Goal: Task Accomplishment & Management: Use online tool/utility

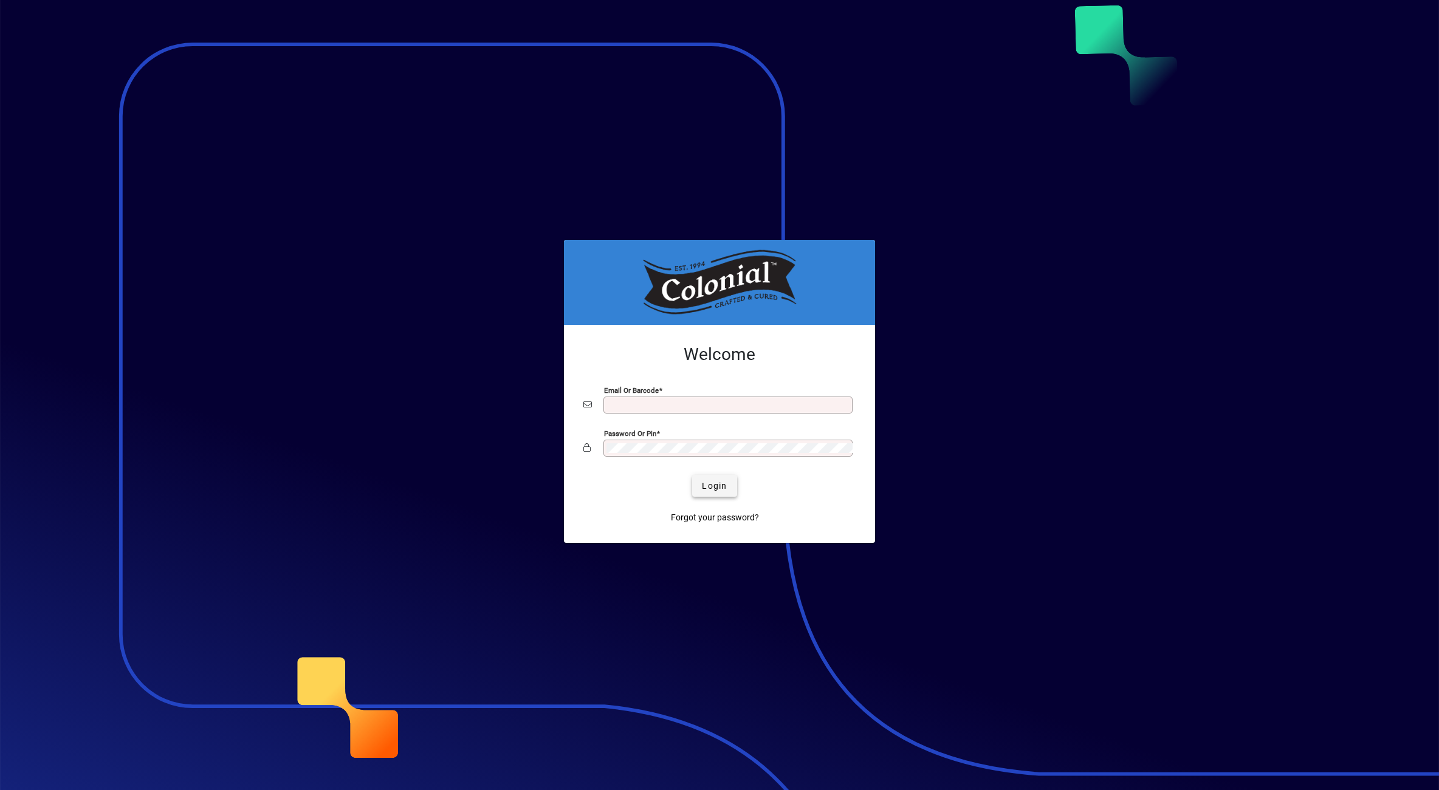
type input "**********"
click at [716, 484] on span "Login" at bounding box center [714, 486] width 25 height 13
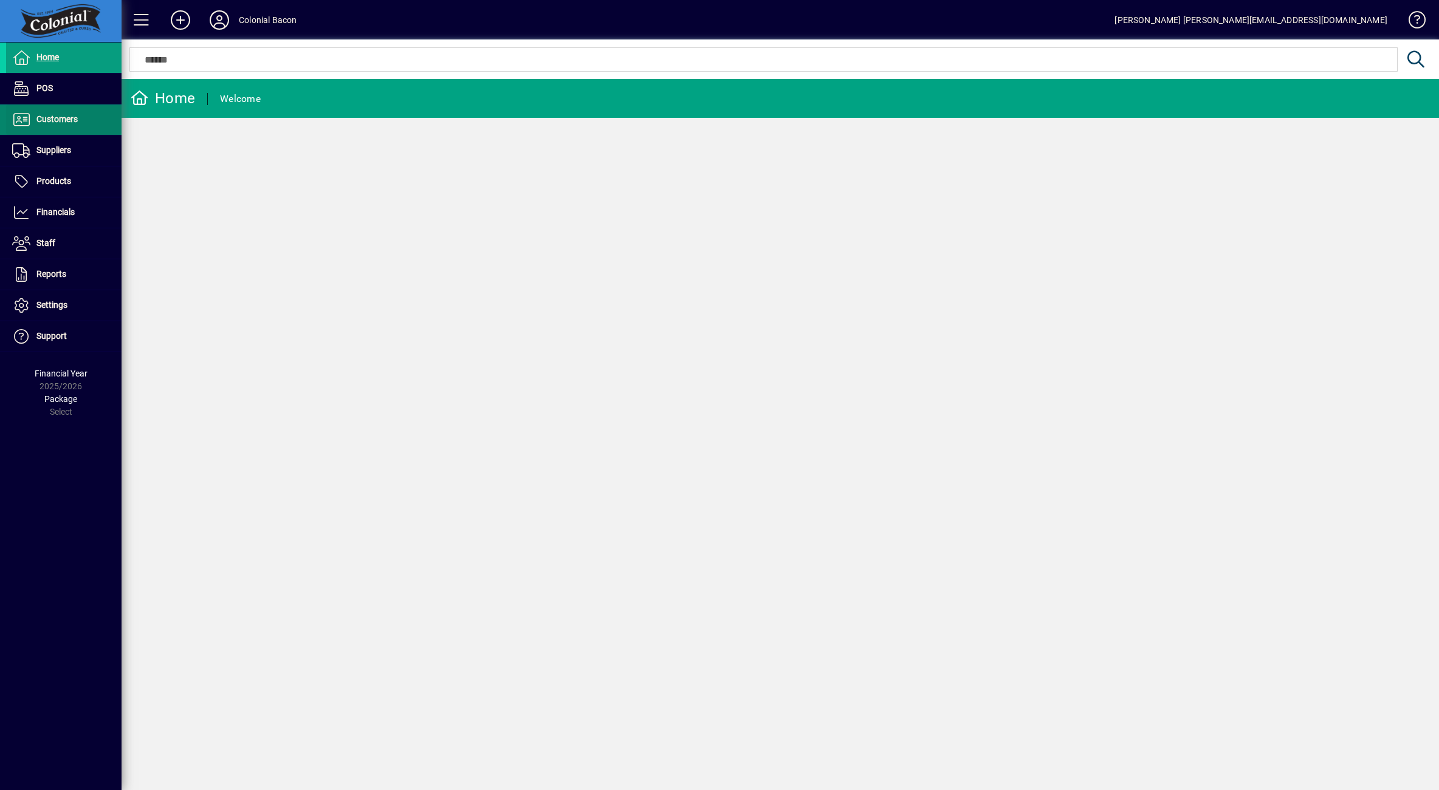
click at [55, 122] on span "Customers" at bounding box center [56, 119] width 41 height 10
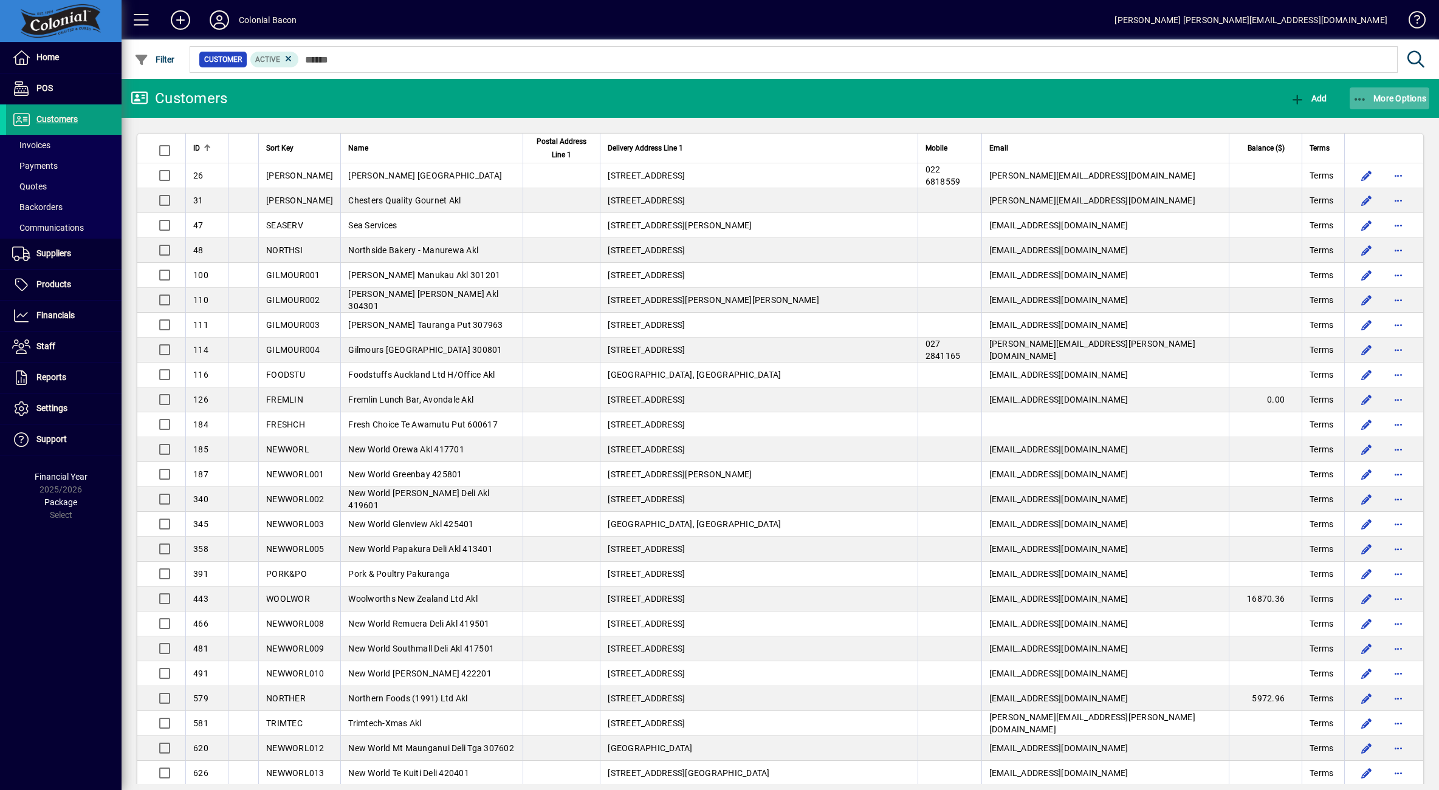
click at [1394, 94] on span "More Options" at bounding box center [1390, 99] width 74 height 10
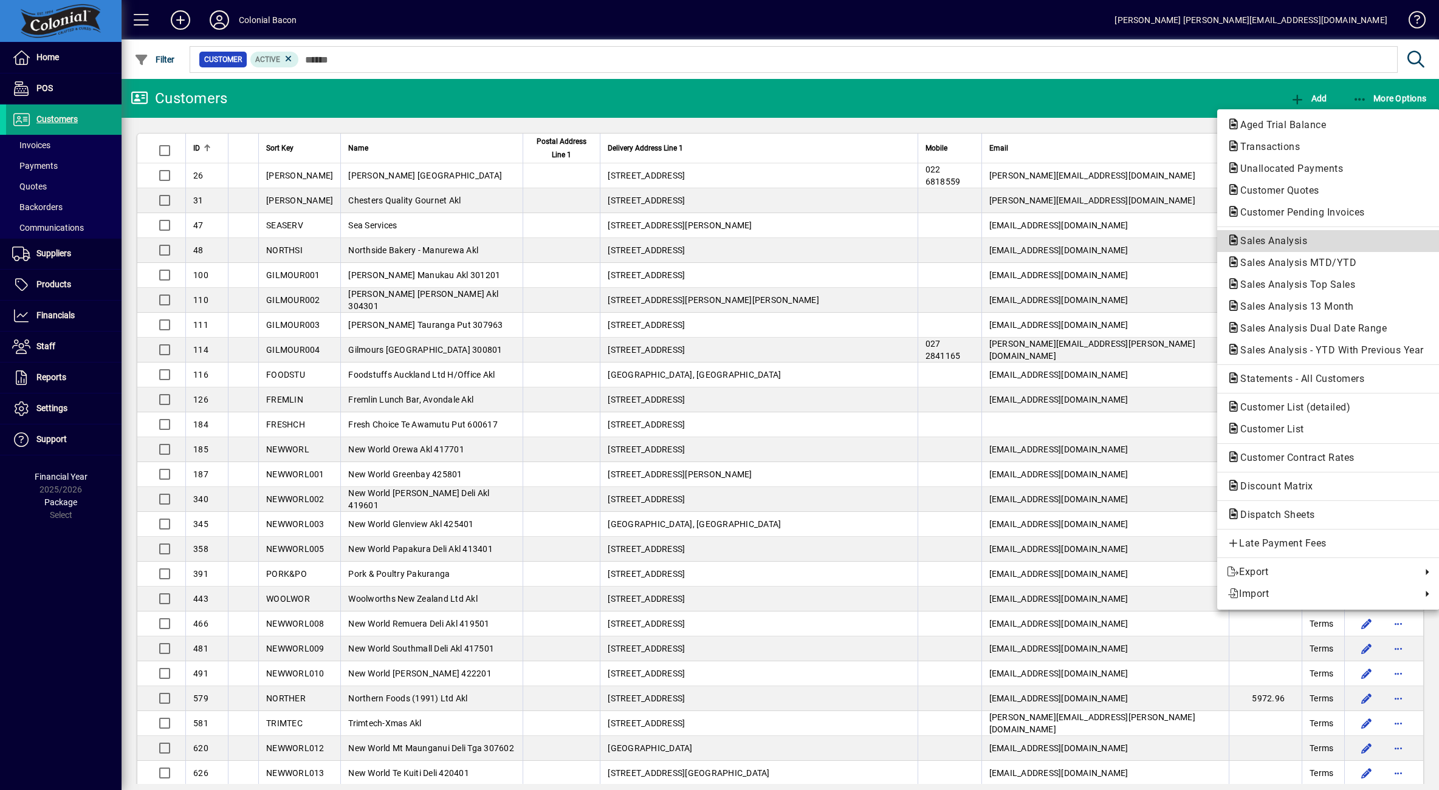
click at [1280, 237] on span "Sales Analysis" at bounding box center [1270, 241] width 86 height 12
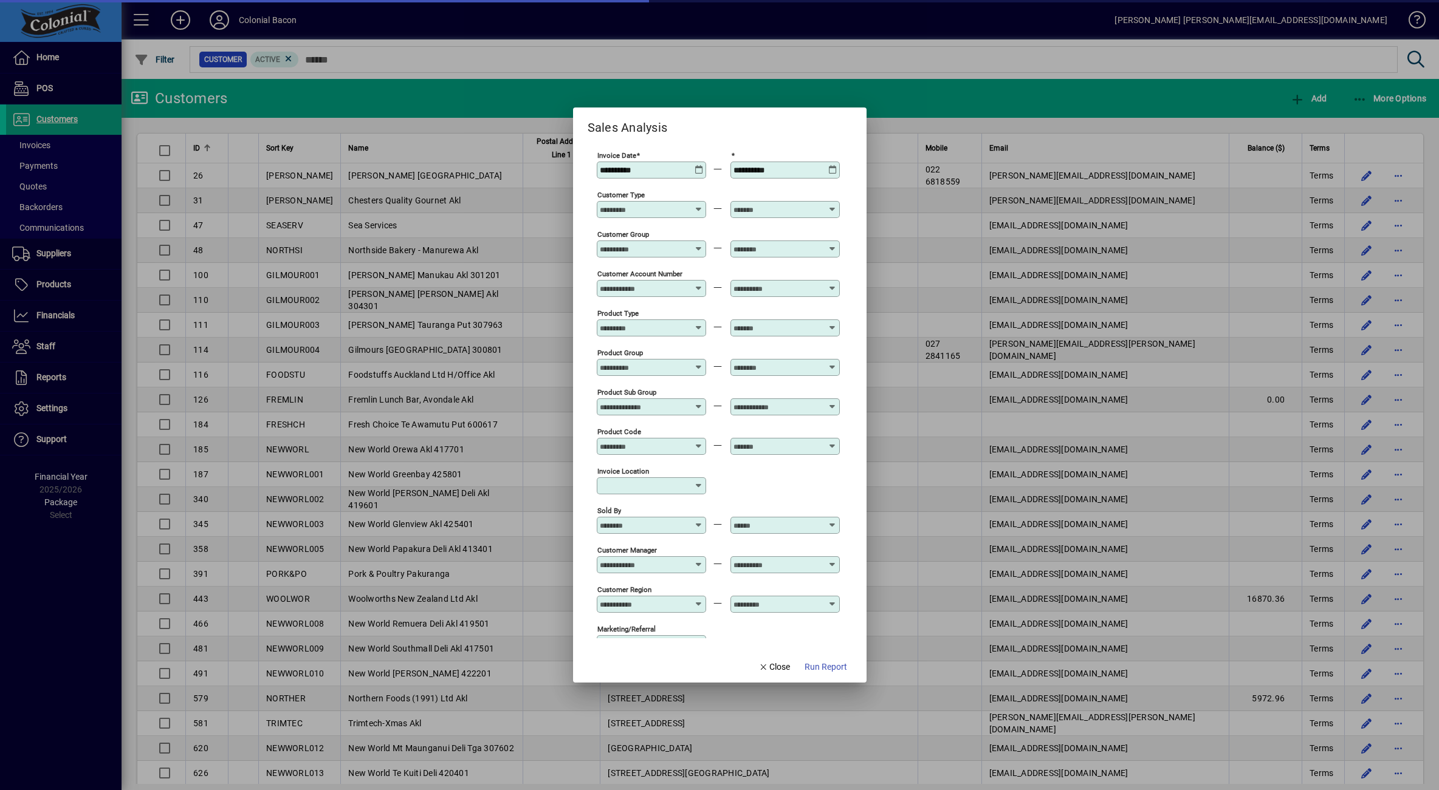
type input "**********"
click at [693, 166] on div "**********" at bounding box center [653, 170] width 106 height 10
click at [694, 165] on icon at bounding box center [698, 165] width 9 height 0
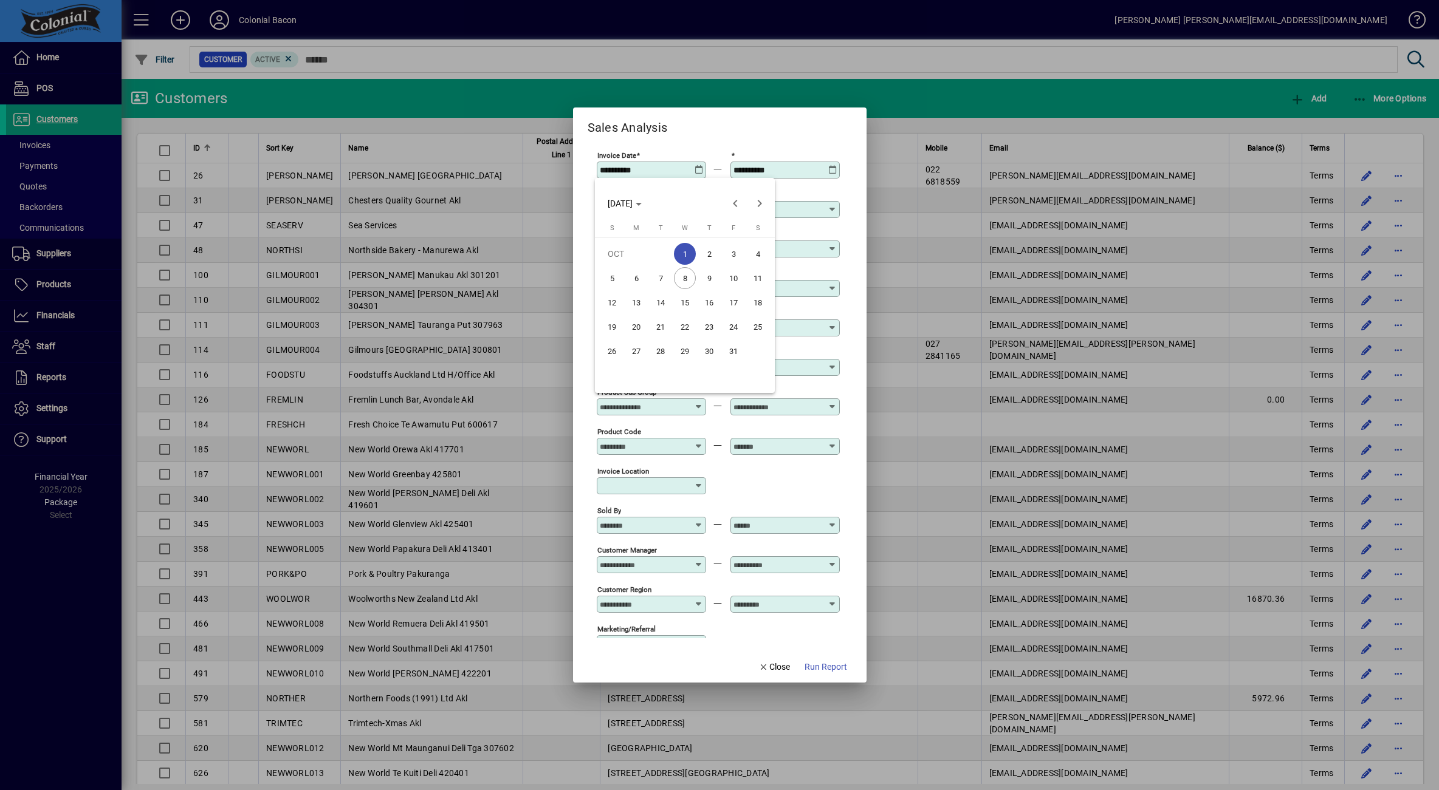
click at [633, 274] on span "6" at bounding box center [636, 278] width 22 height 22
type input "**********"
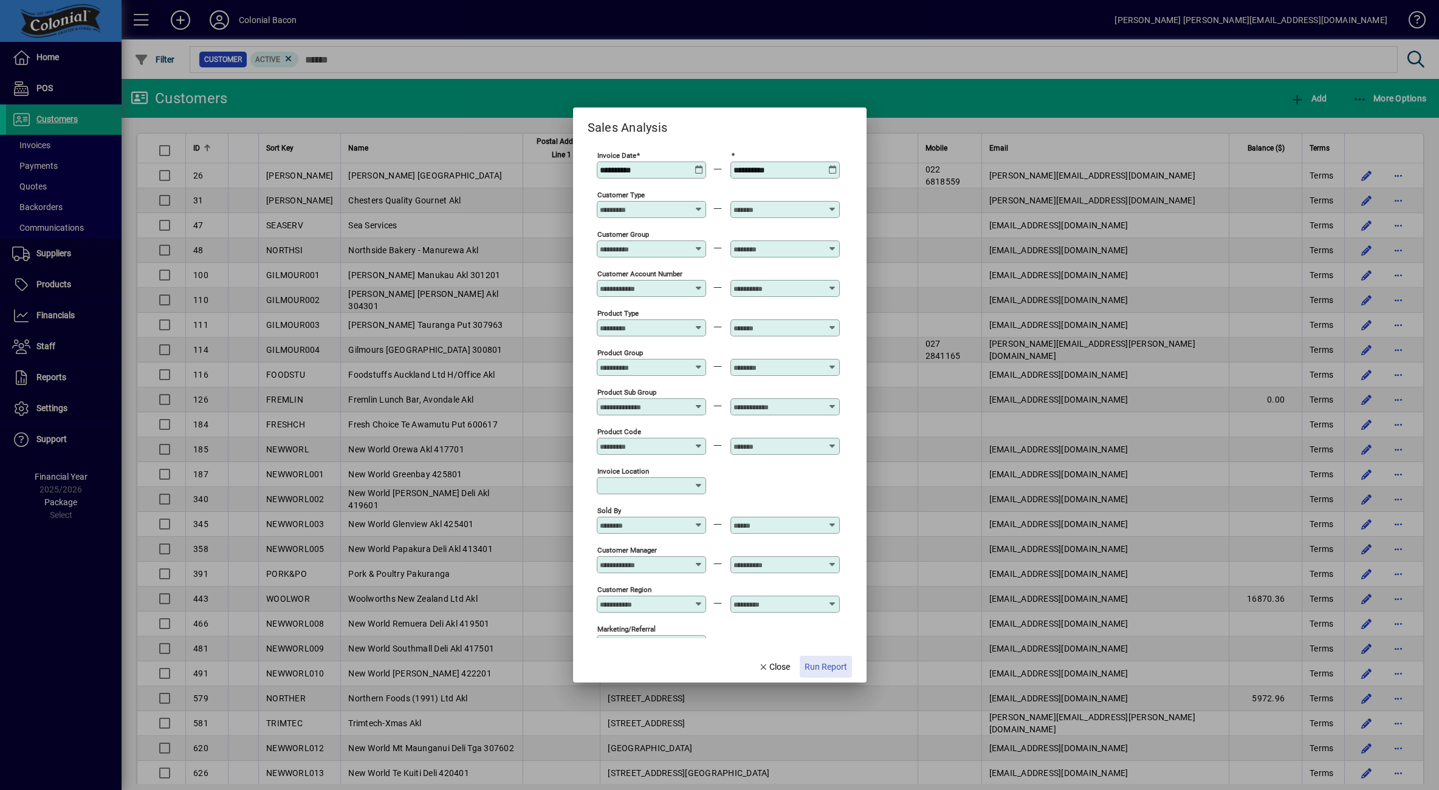
click at [834, 668] on span "Run Report" at bounding box center [825, 667] width 43 height 13
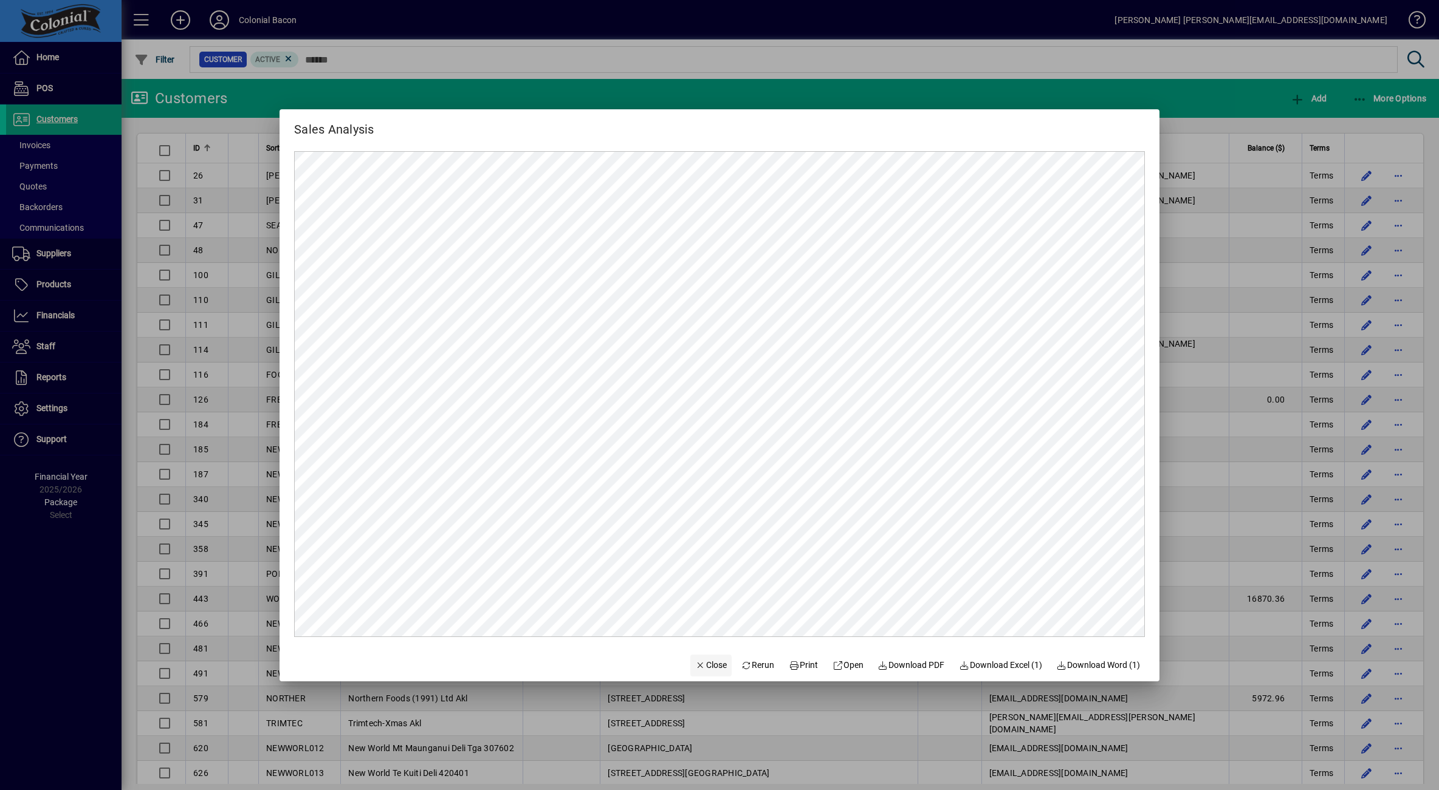
click at [704, 664] on span "Close" at bounding box center [711, 665] width 32 height 13
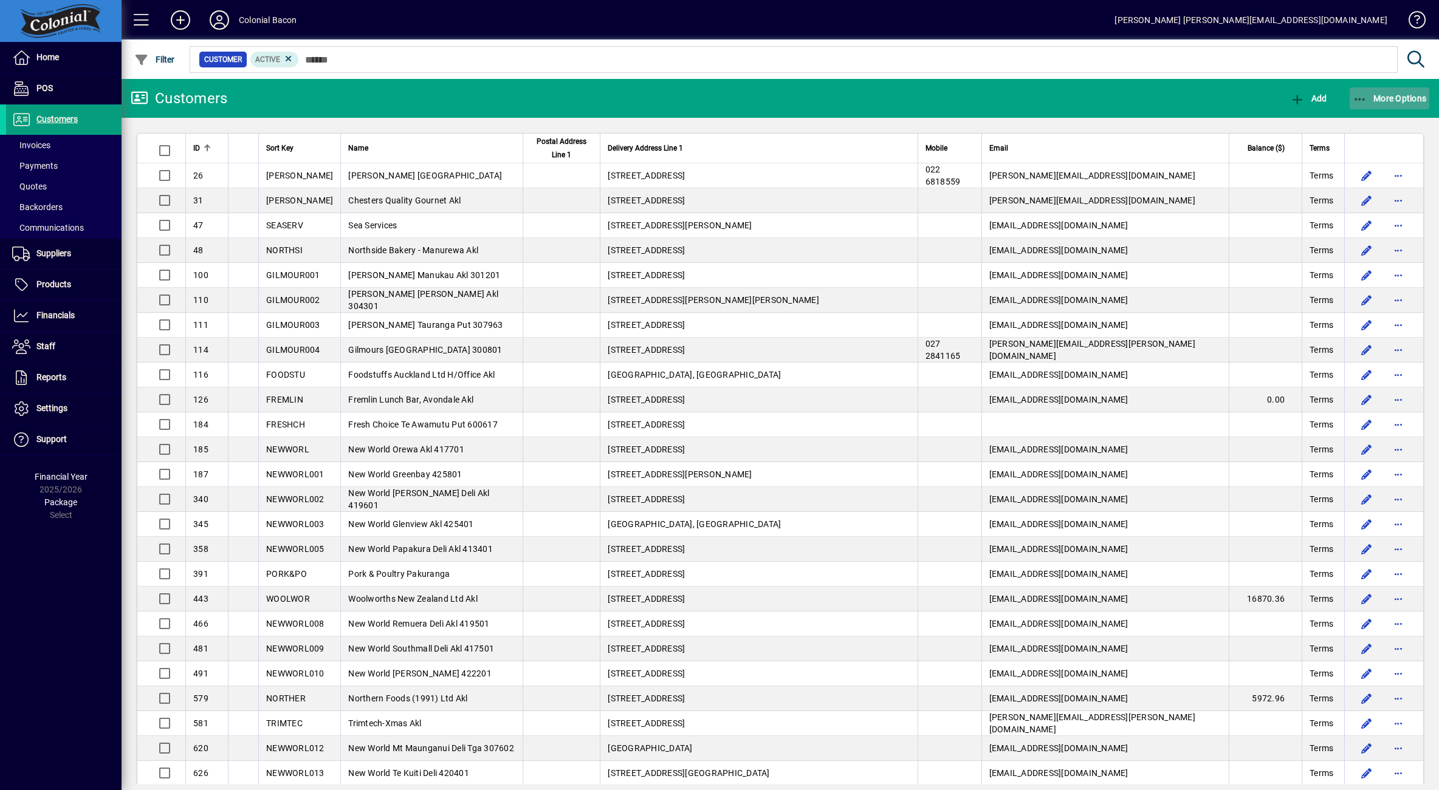
click at [1407, 99] on span "More Options" at bounding box center [1390, 99] width 74 height 10
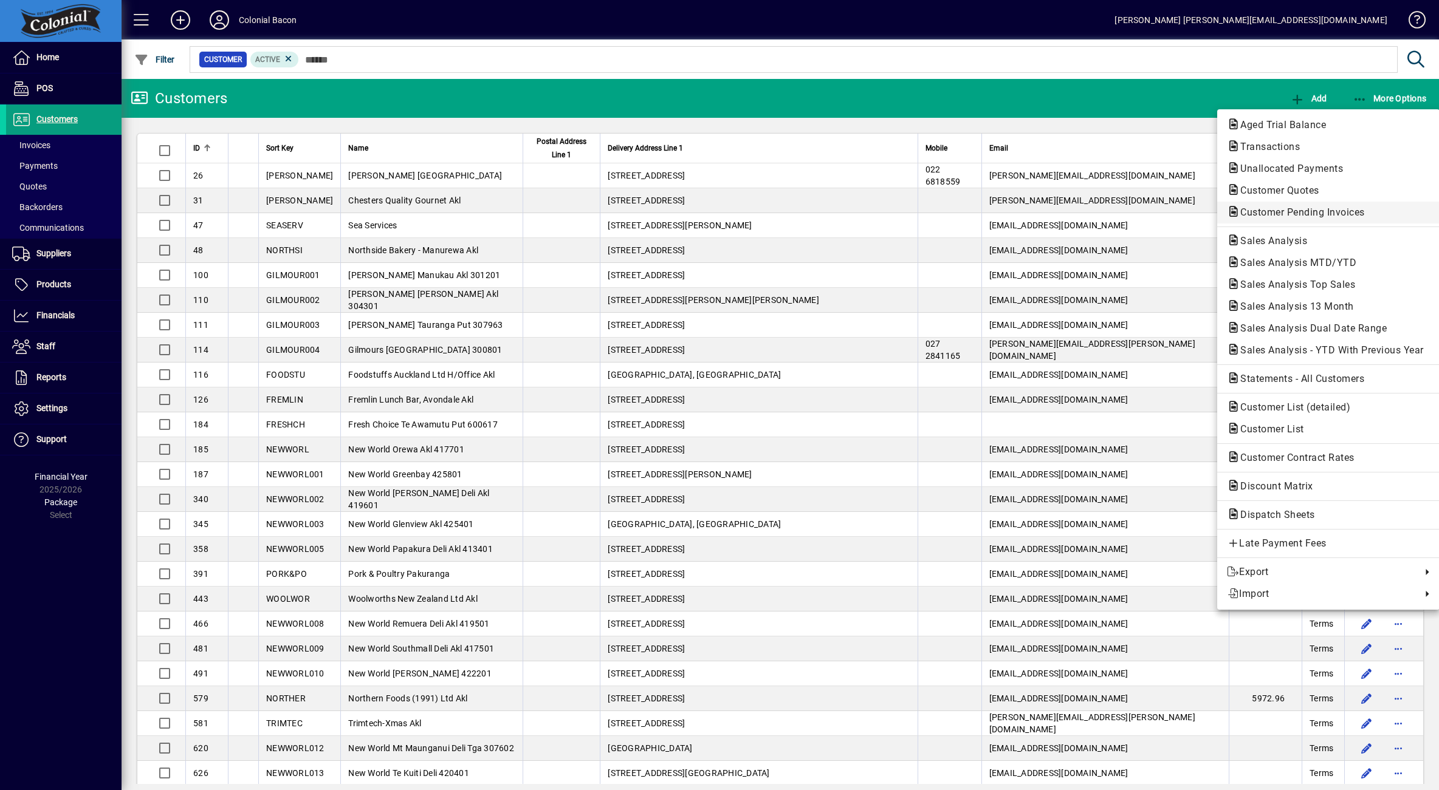
click at [1303, 210] on span "Customer Pending Invoices" at bounding box center [1299, 213] width 144 height 12
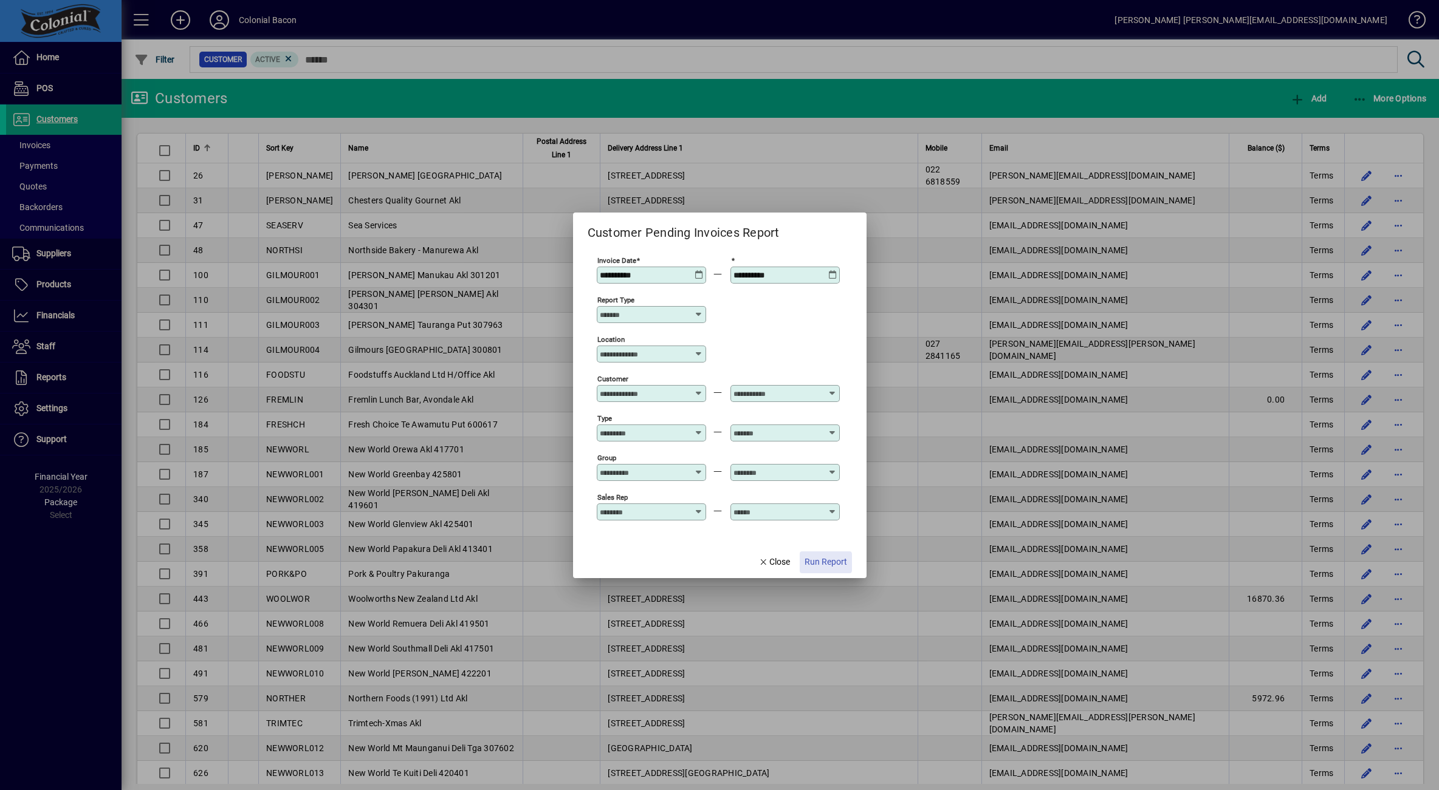
click at [827, 562] on span "Run Report" at bounding box center [825, 562] width 43 height 13
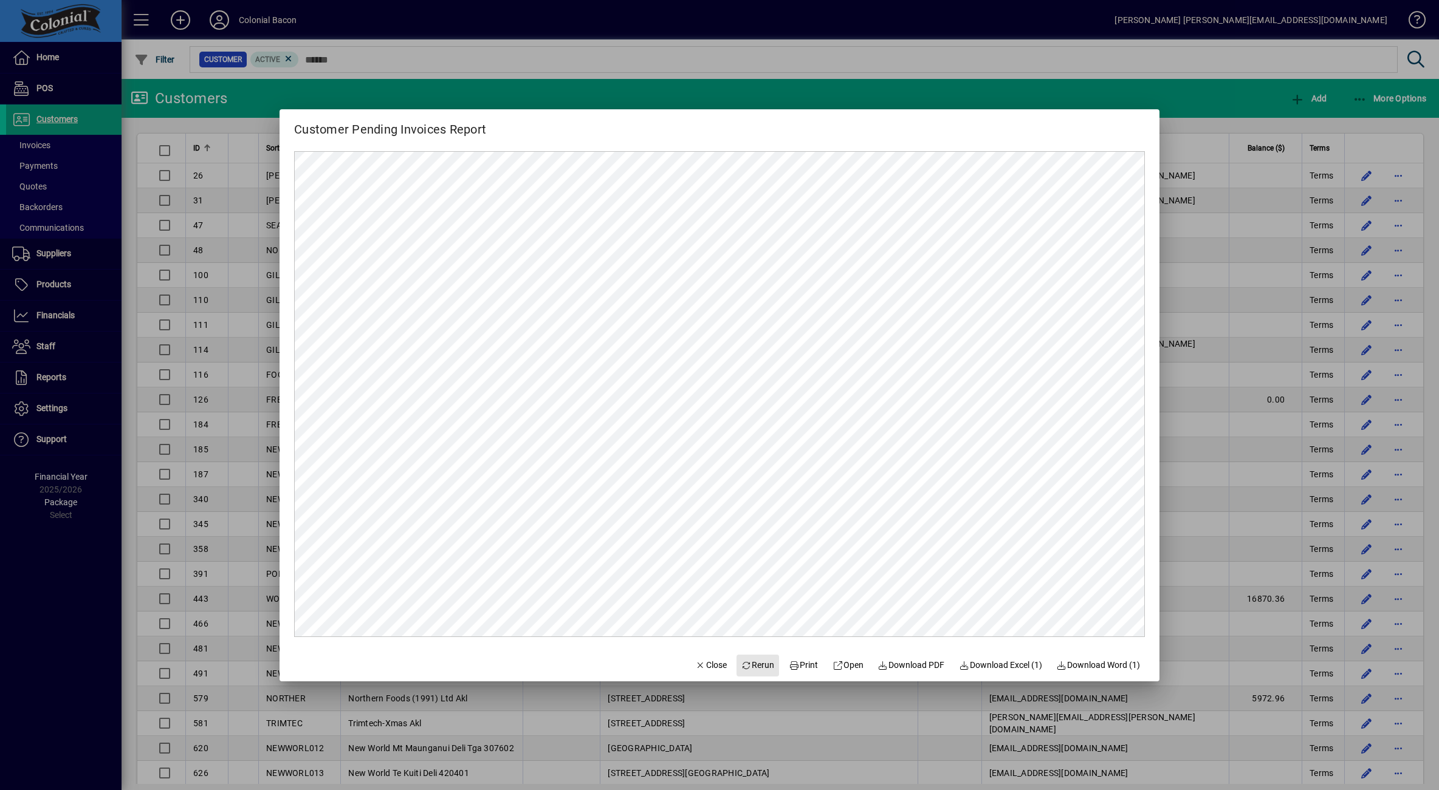
drag, startPoint x: 752, startPoint y: 664, endPoint x: 775, endPoint y: 652, distance: 26.1
click at [752, 664] on span "Rerun" at bounding box center [757, 665] width 33 height 13
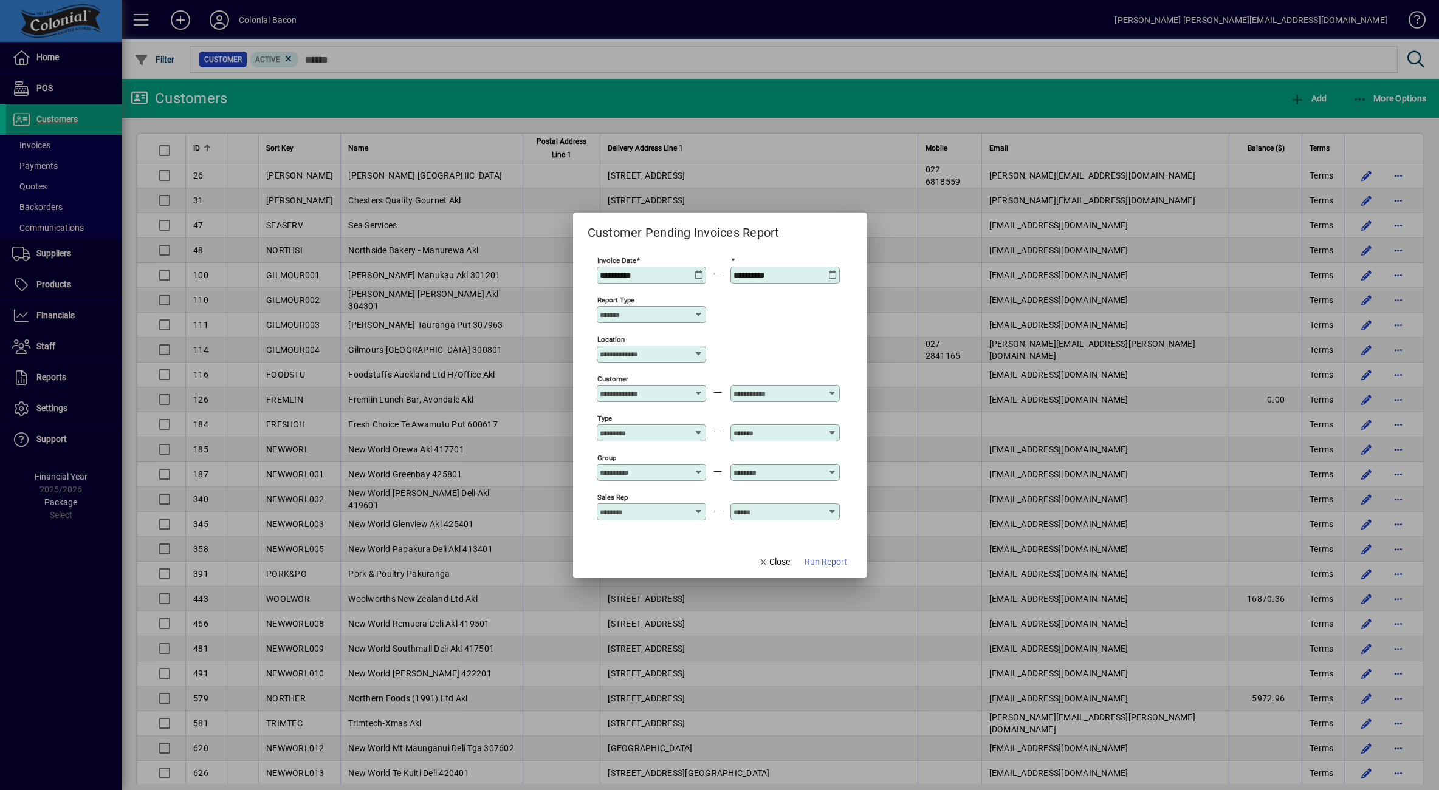
click at [829, 270] on icon at bounding box center [832, 270] width 9 height 0
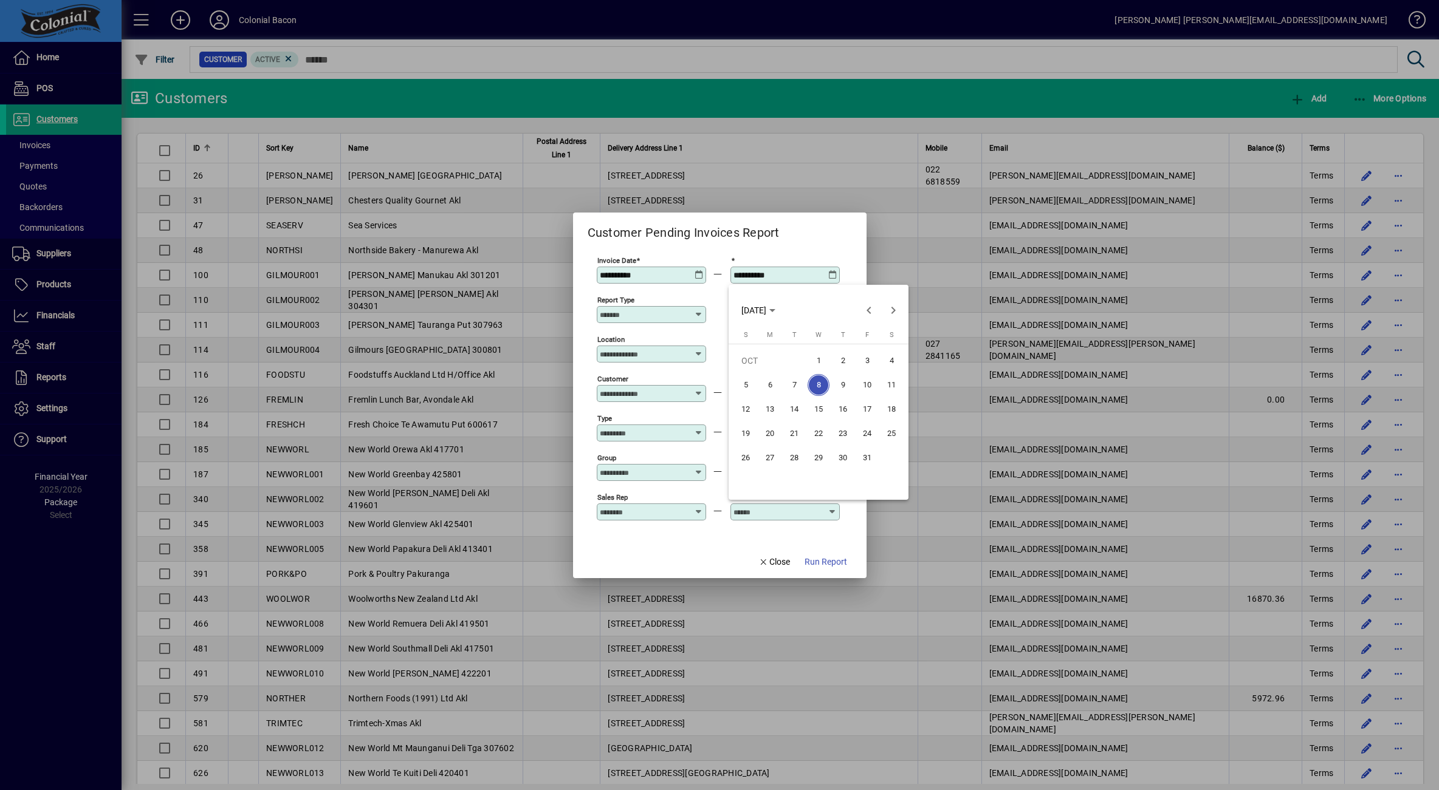
click at [868, 384] on span "10" at bounding box center [867, 385] width 22 height 22
type input "**********"
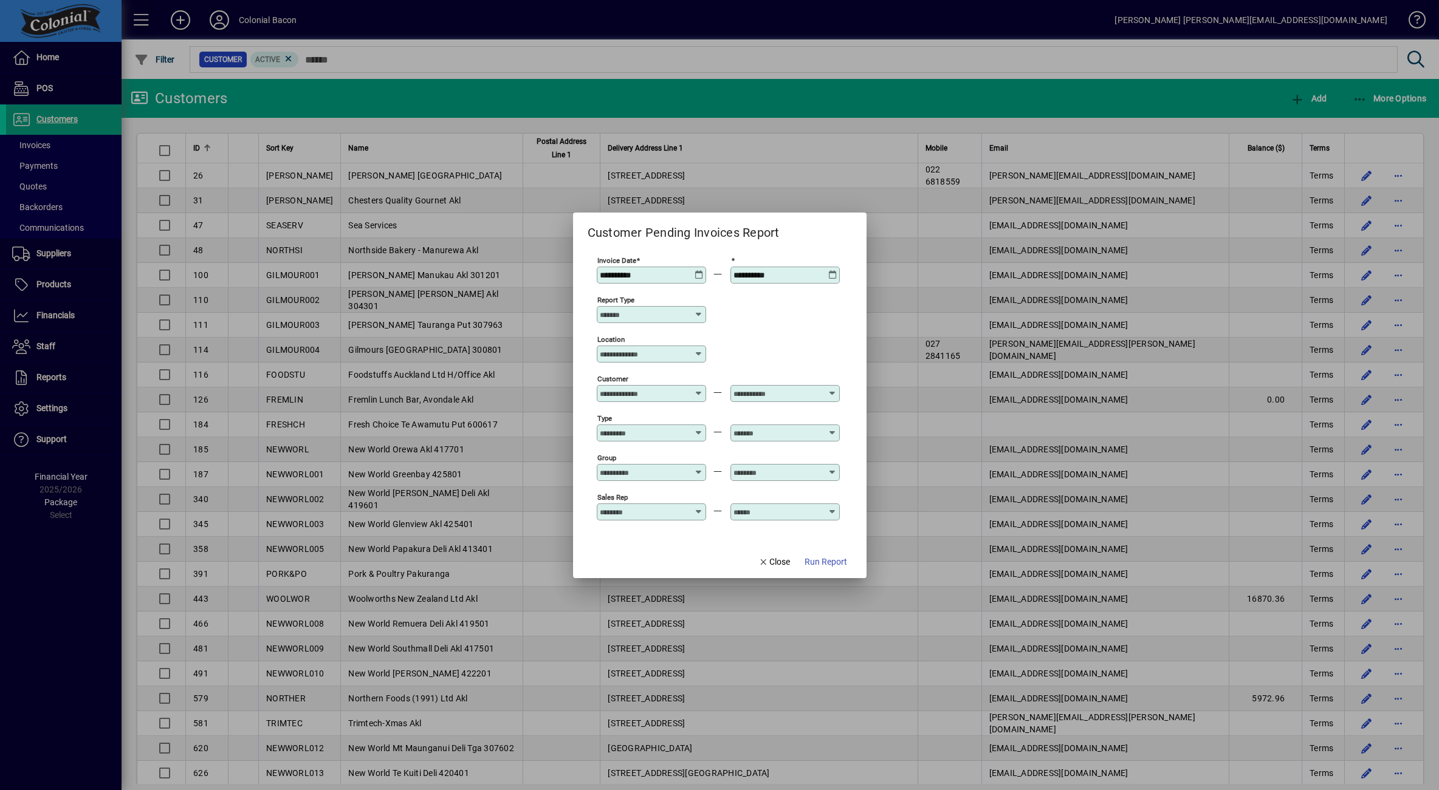
click at [820, 563] on span "Run Report" at bounding box center [825, 562] width 43 height 13
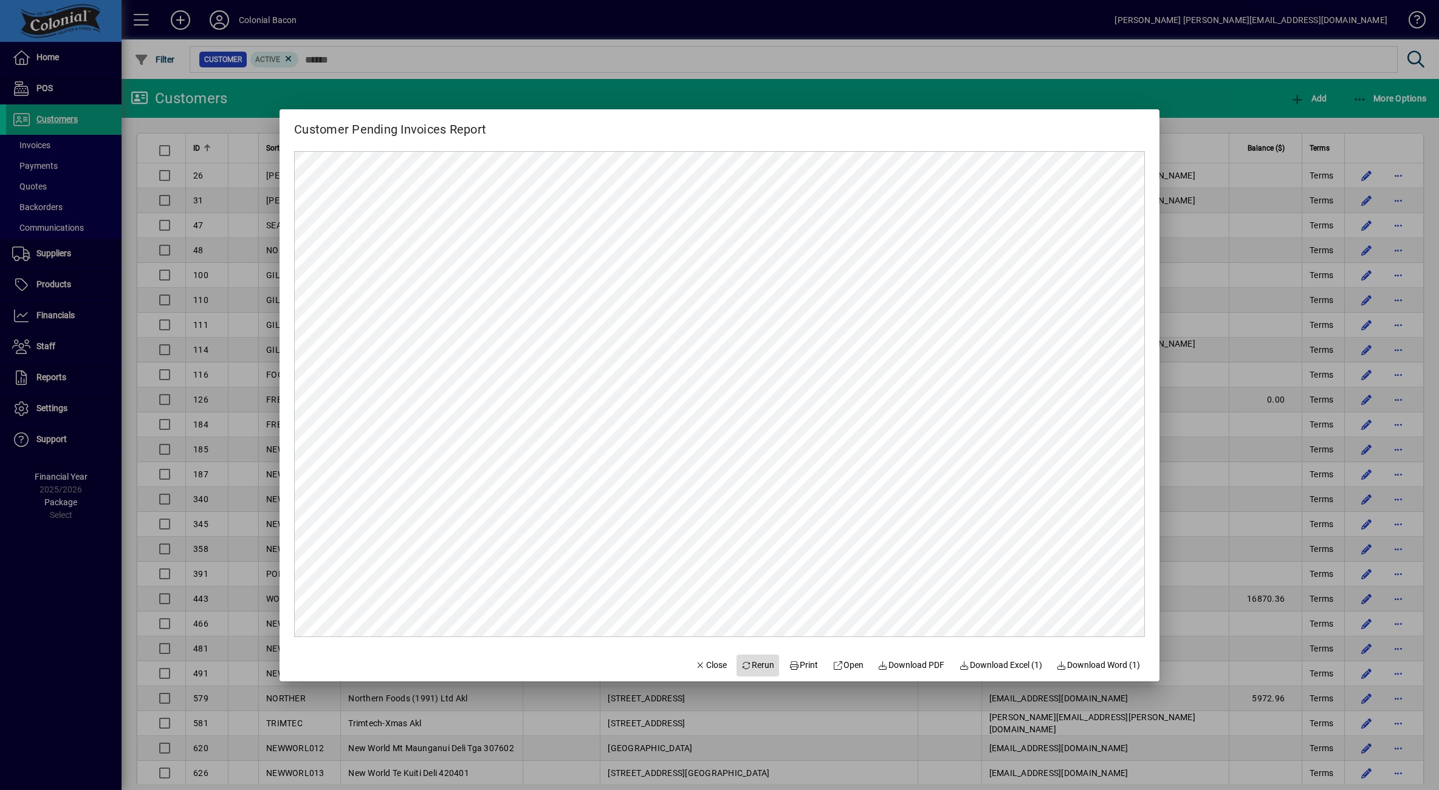
click at [746, 664] on span "Rerun" at bounding box center [757, 665] width 33 height 13
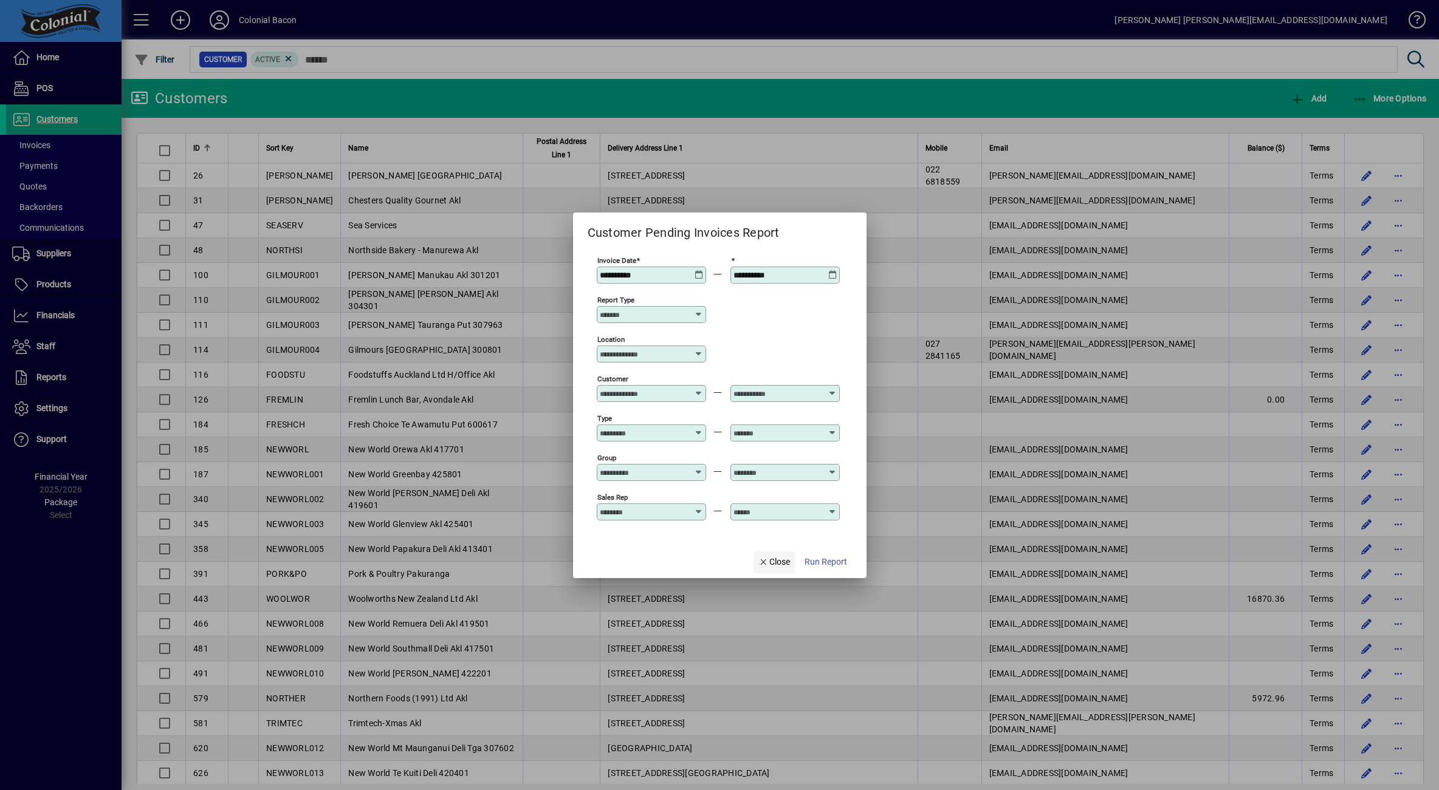
click at [775, 561] on span "Close" at bounding box center [774, 562] width 32 height 13
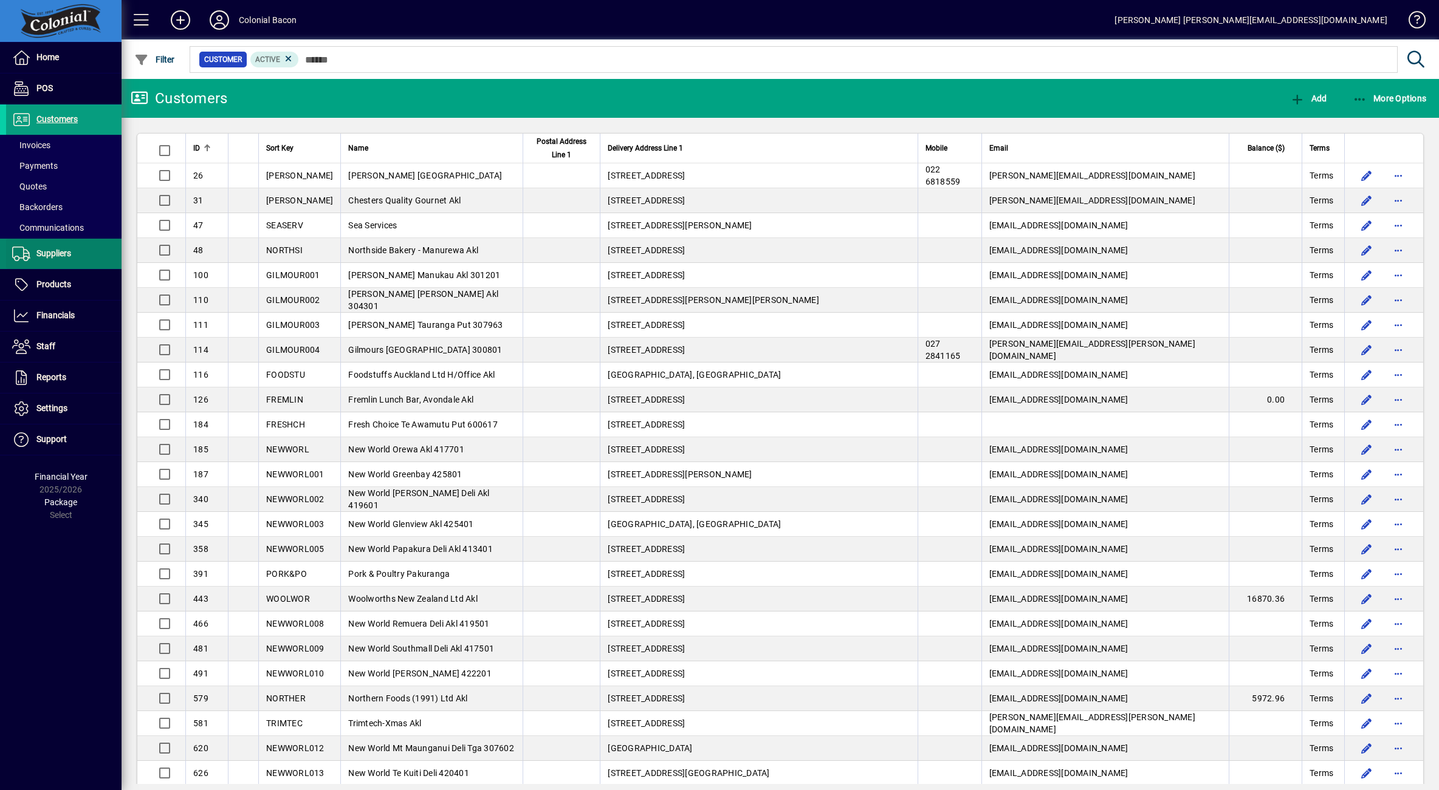
drag, startPoint x: 63, startPoint y: 261, endPoint x: 109, endPoint y: 258, distance: 45.7
click at [63, 261] on span at bounding box center [63, 253] width 115 height 29
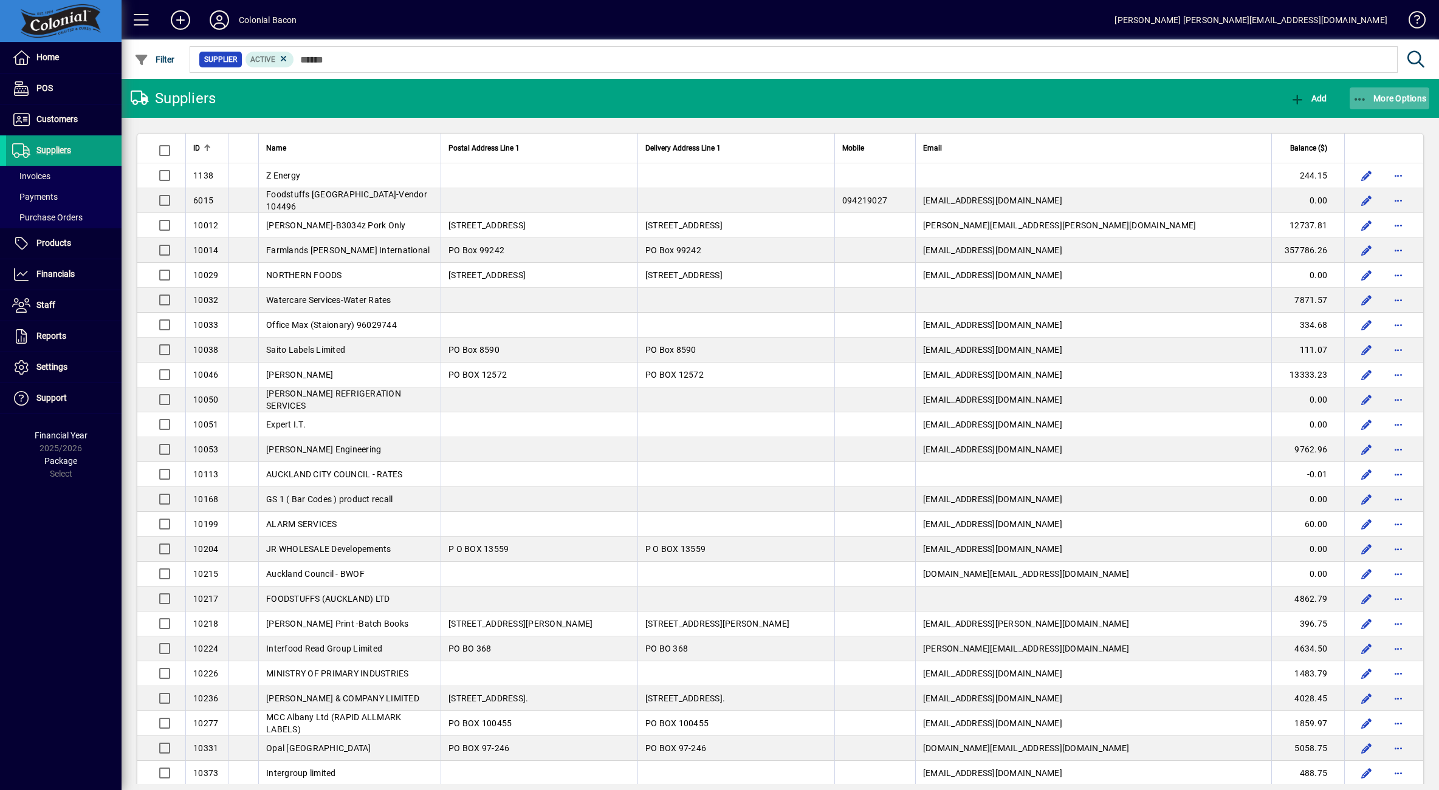
click at [1391, 97] on span "More Options" at bounding box center [1390, 99] width 74 height 10
click at [1325, 130] on span "Aged Trial Balance" at bounding box center [1344, 125] width 105 height 12
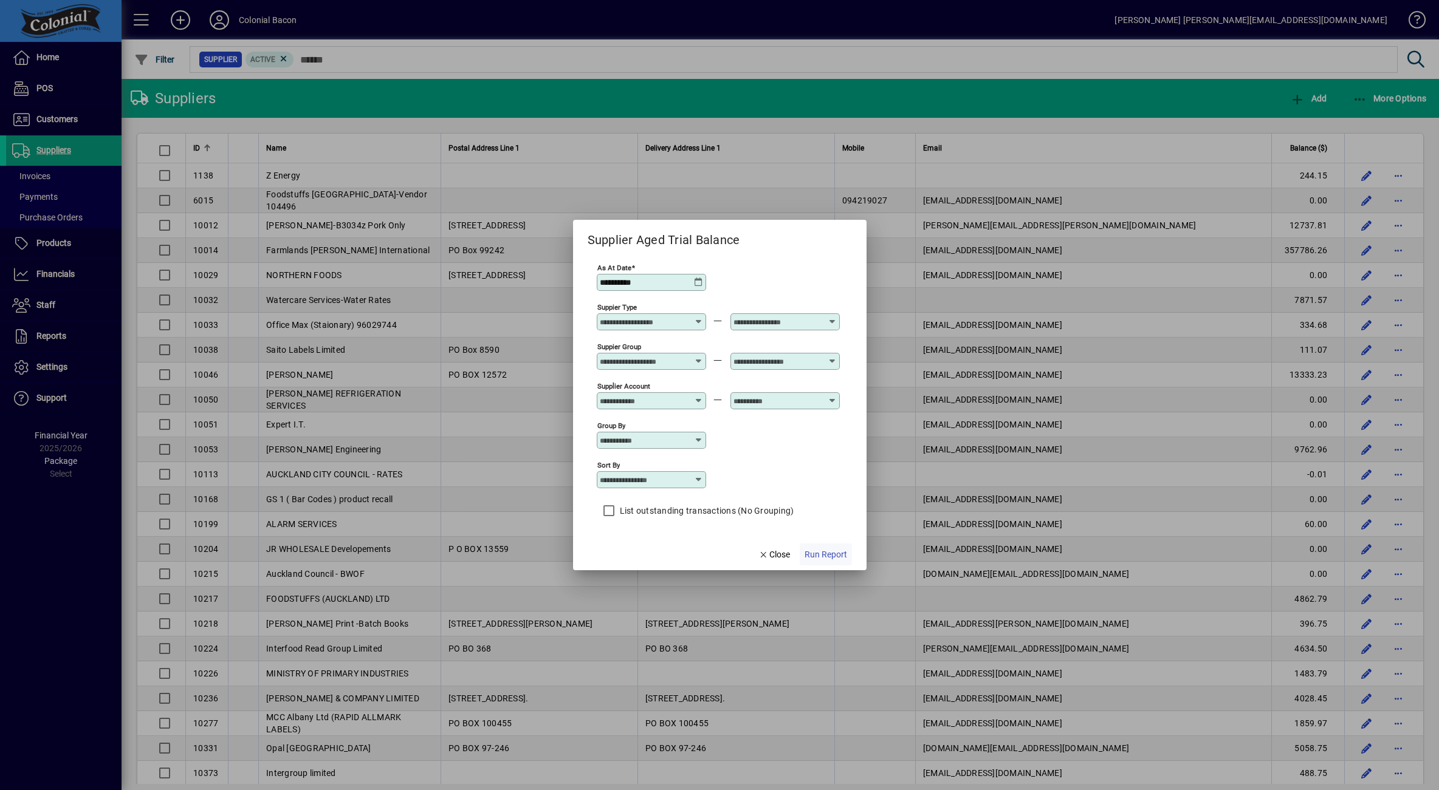
click at [824, 554] on span "Run Report" at bounding box center [825, 555] width 43 height 13
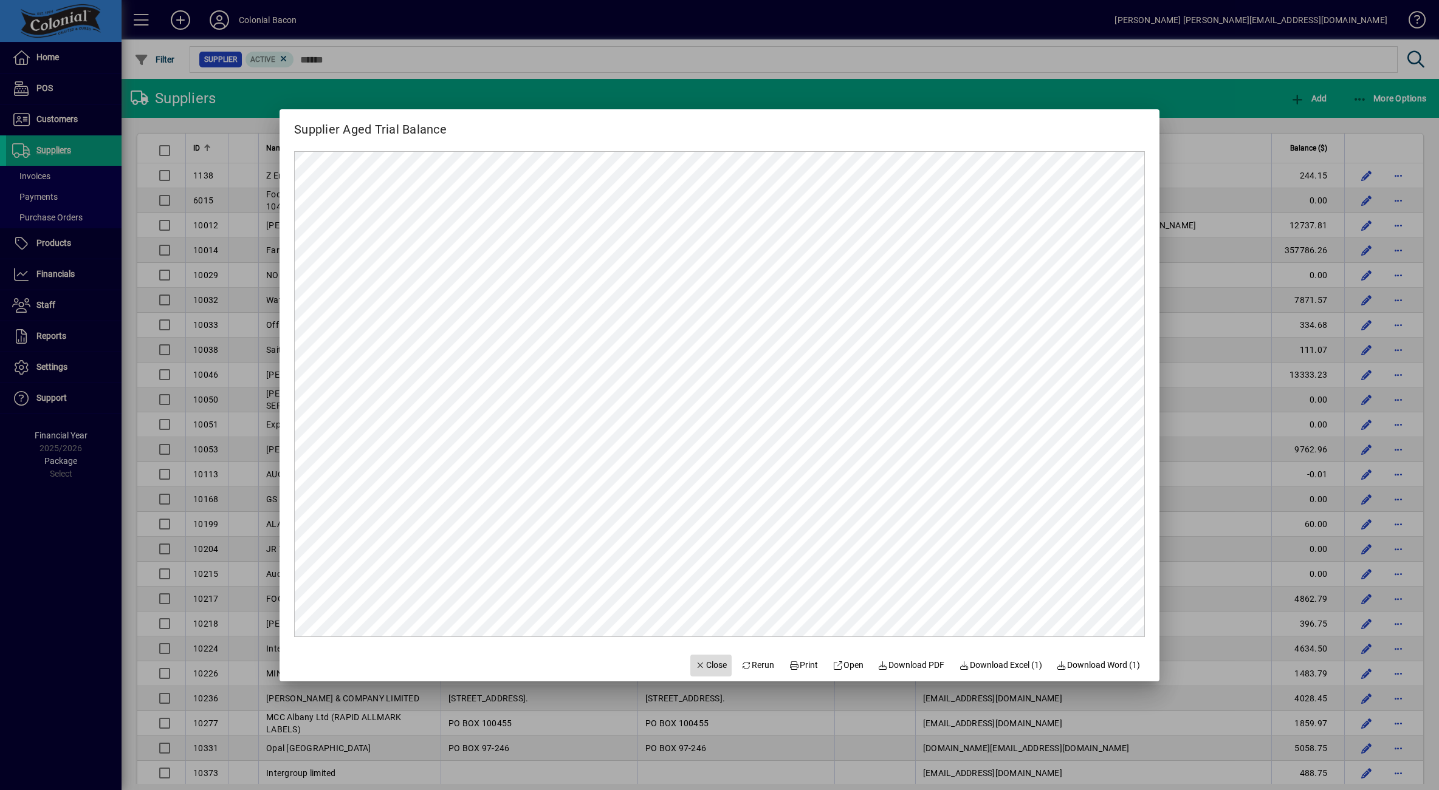
click at [704, 665] on span "Close" at bounding box center [711, 665] width 32 height 13
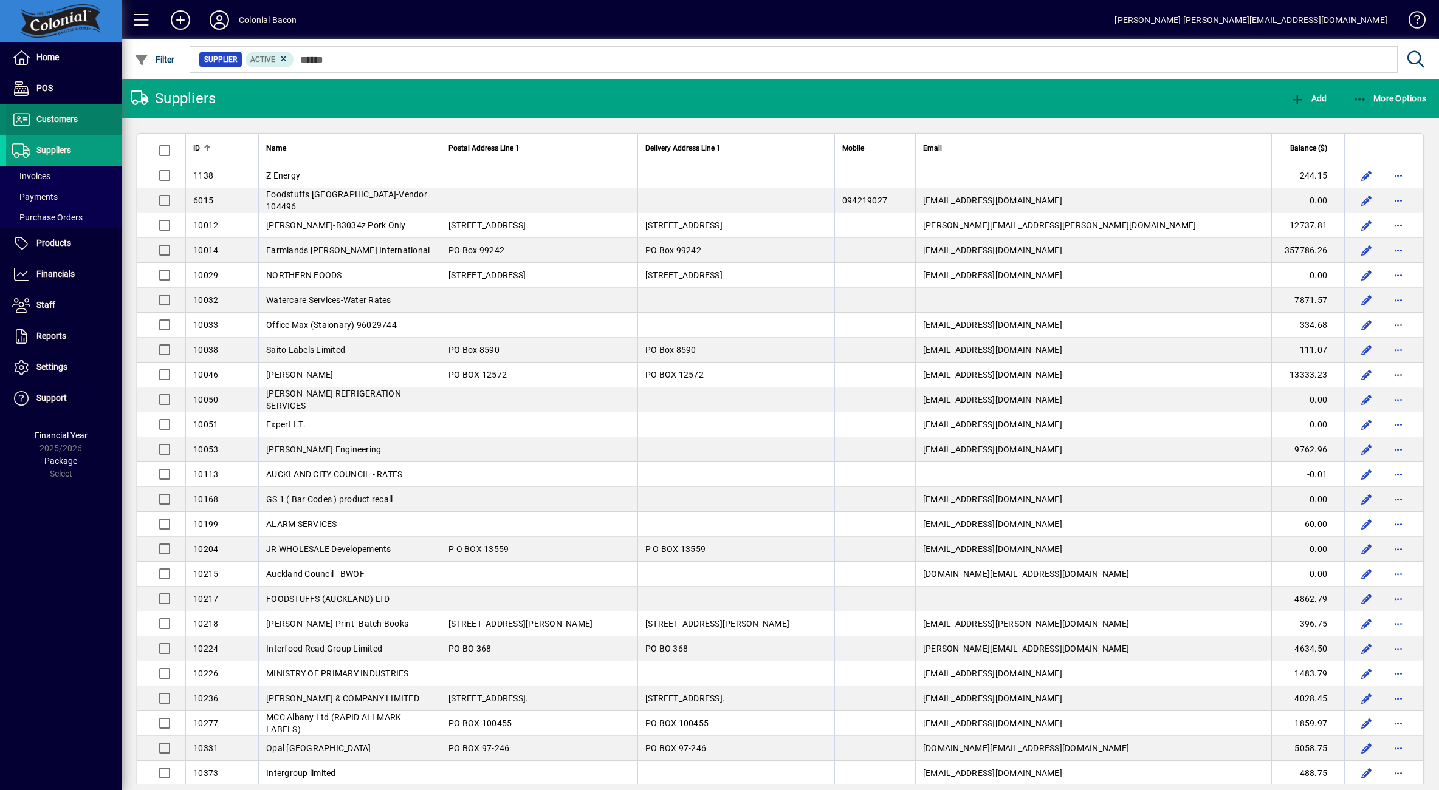
click at [63, 115] on span "Customers" at bounding box center [56, 119] width 41 height 10
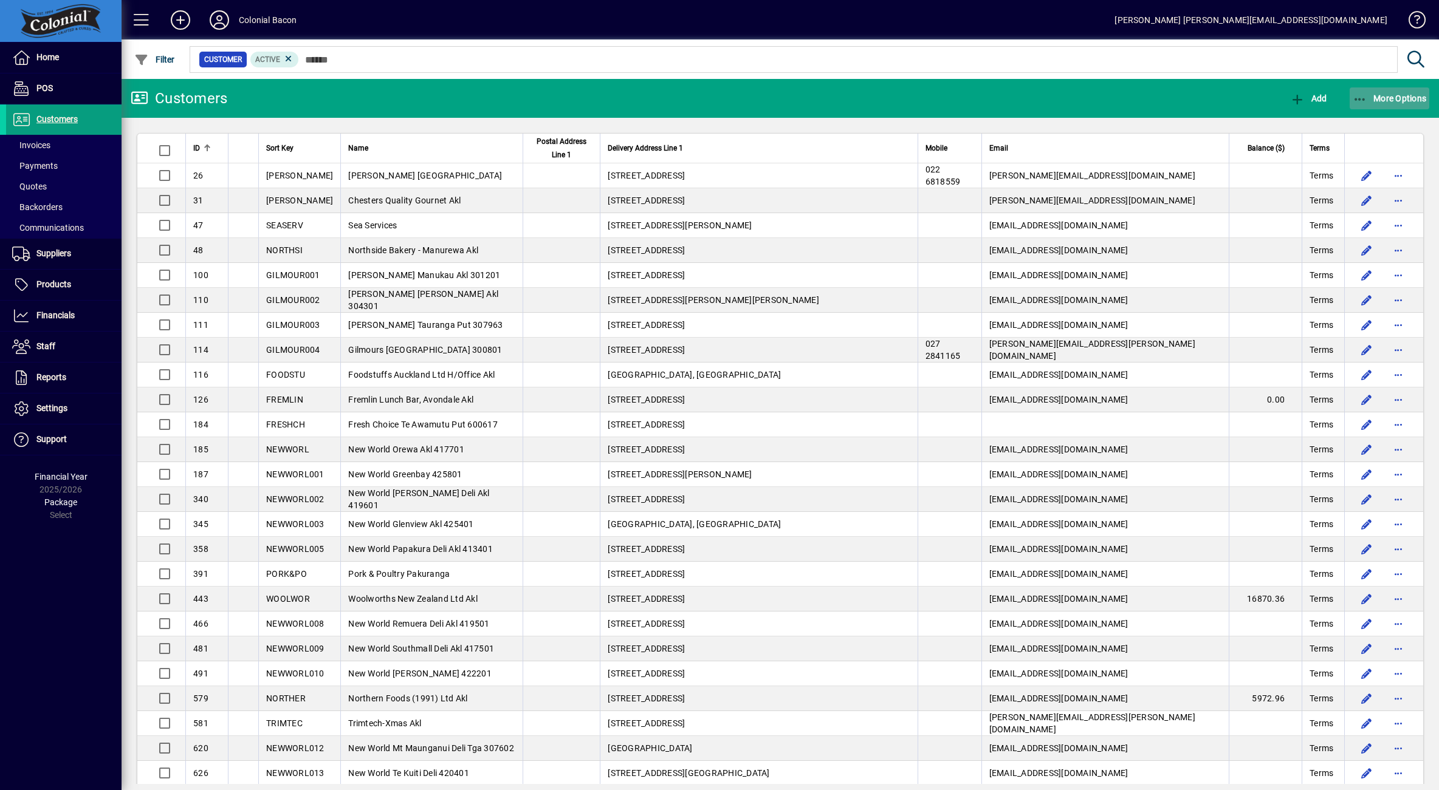
click at [1404, 95] on span "More Options" at bounding box center [1390, 99] width 74 height 10
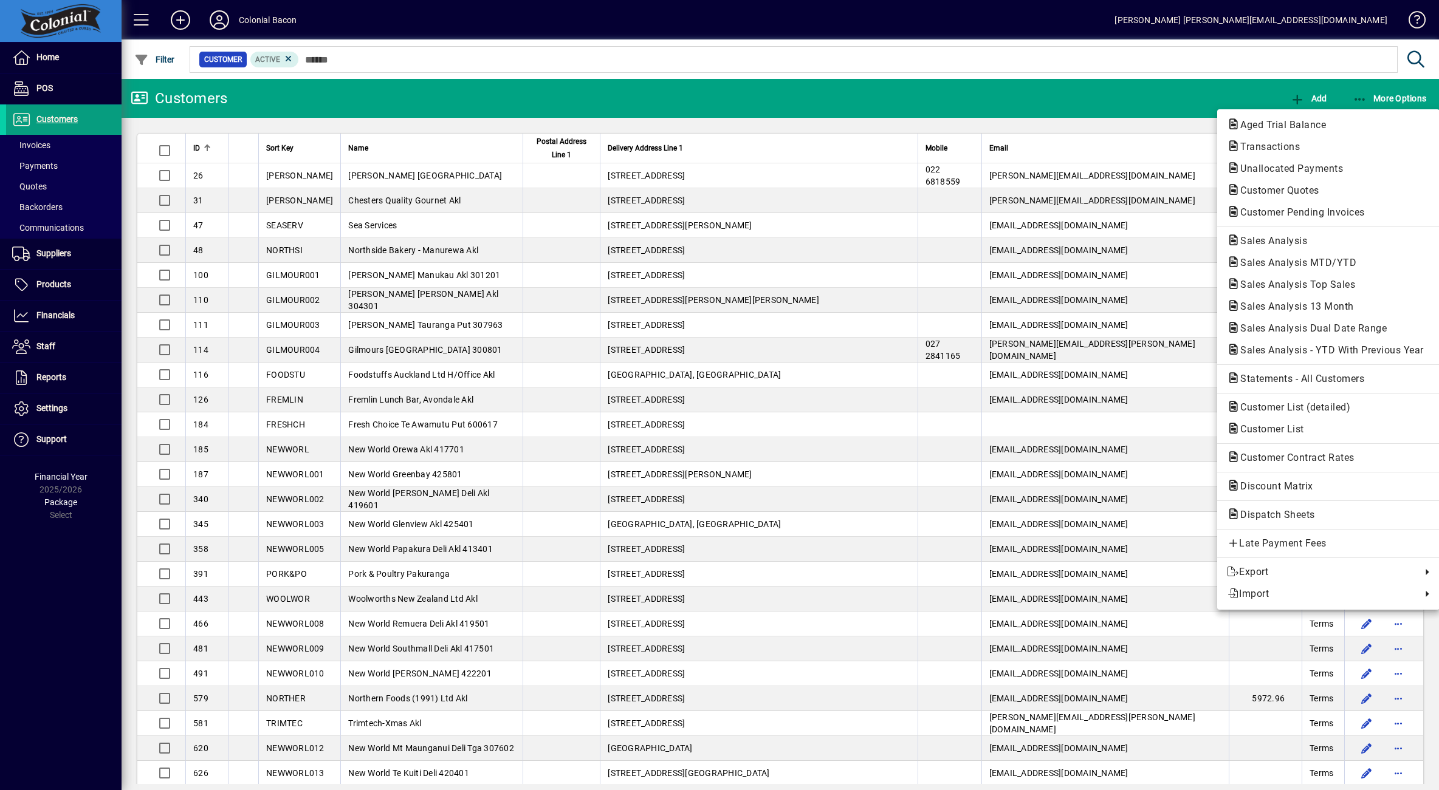
click at [1280, 126] on span "Aged Trial Balance" at bounding box center [1279, 125] width 105 height 12
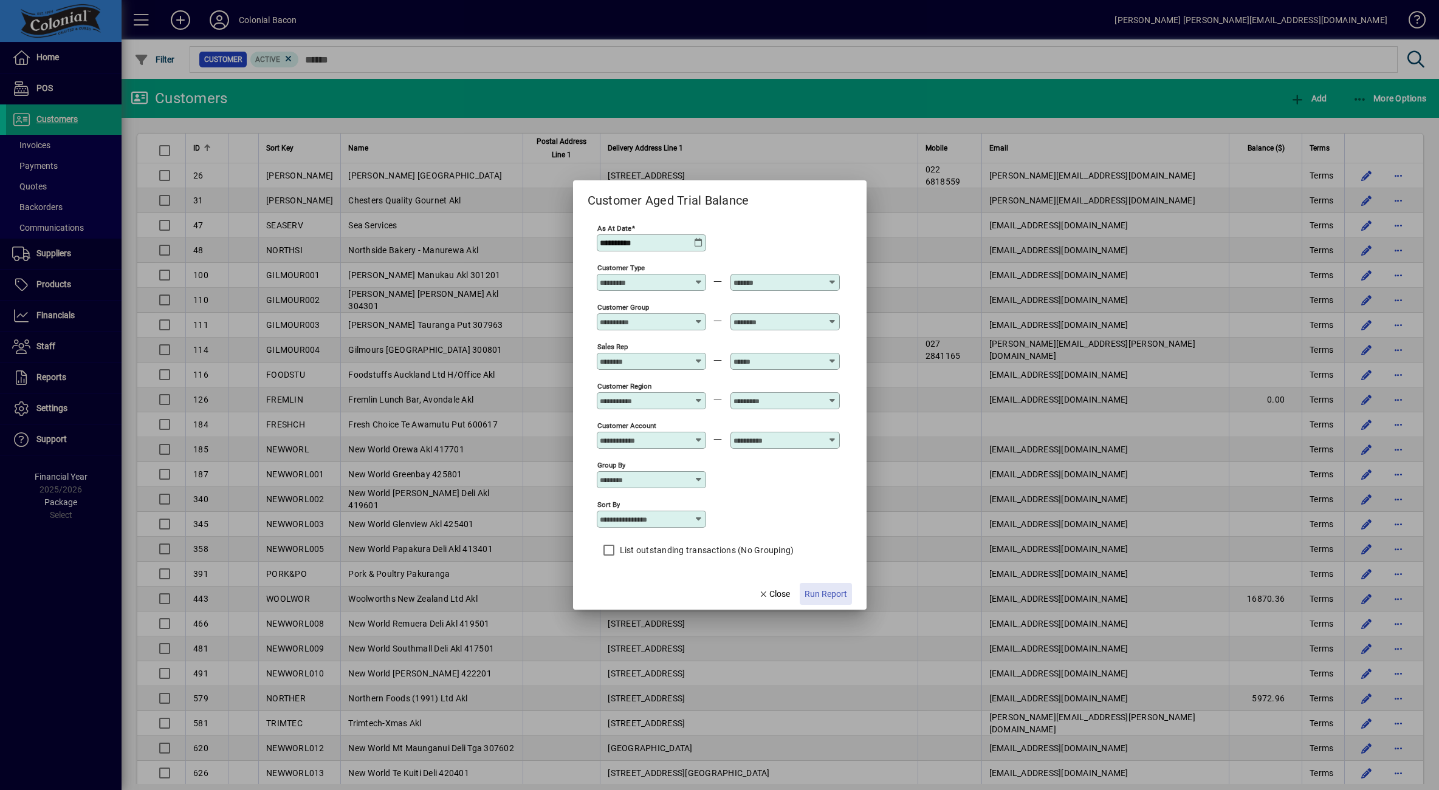
click at [834, 597] on span "Run Report" at bounding box center [825, 594] width 43 height 13
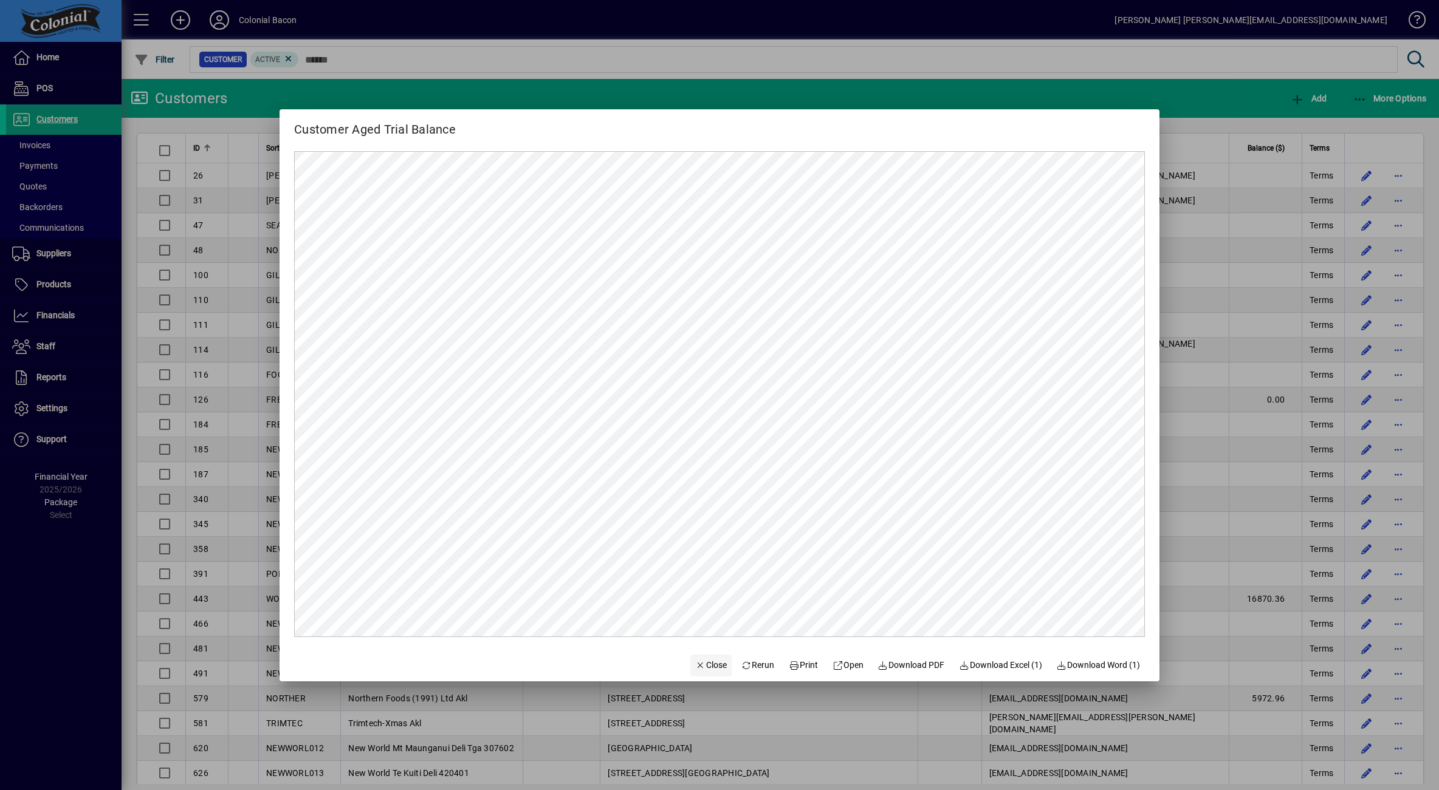
click at [705, 666] on span "Close" at bounding box center [711, 665] width 32 height 13
